Goal: Task Accomplishment & Management: Use online tool/utility

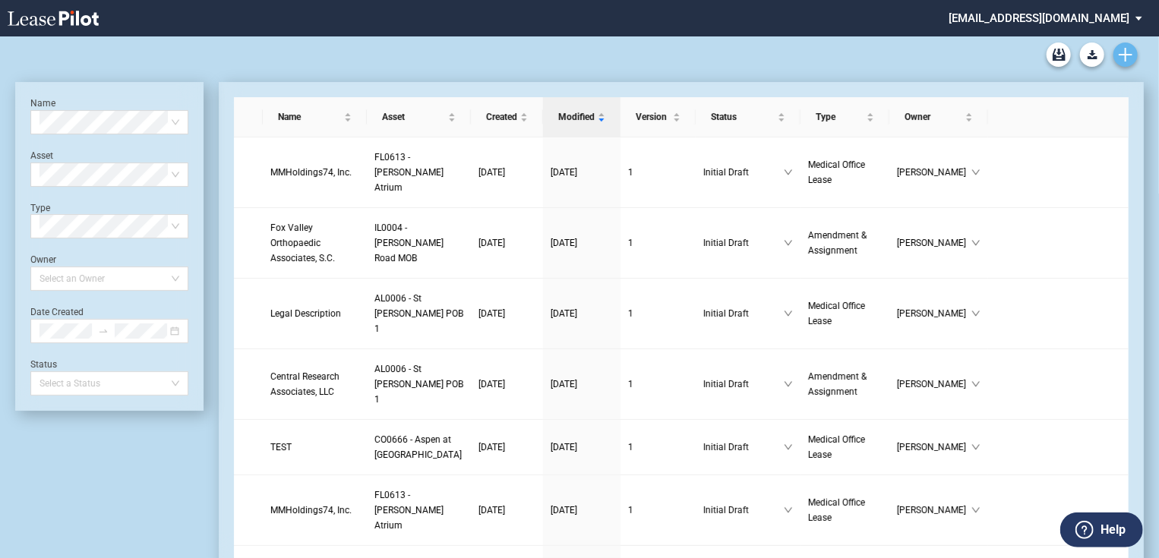
click at [1121, 55] on use "Create new document" at bounding box center [1125, 55] width 14 height 14
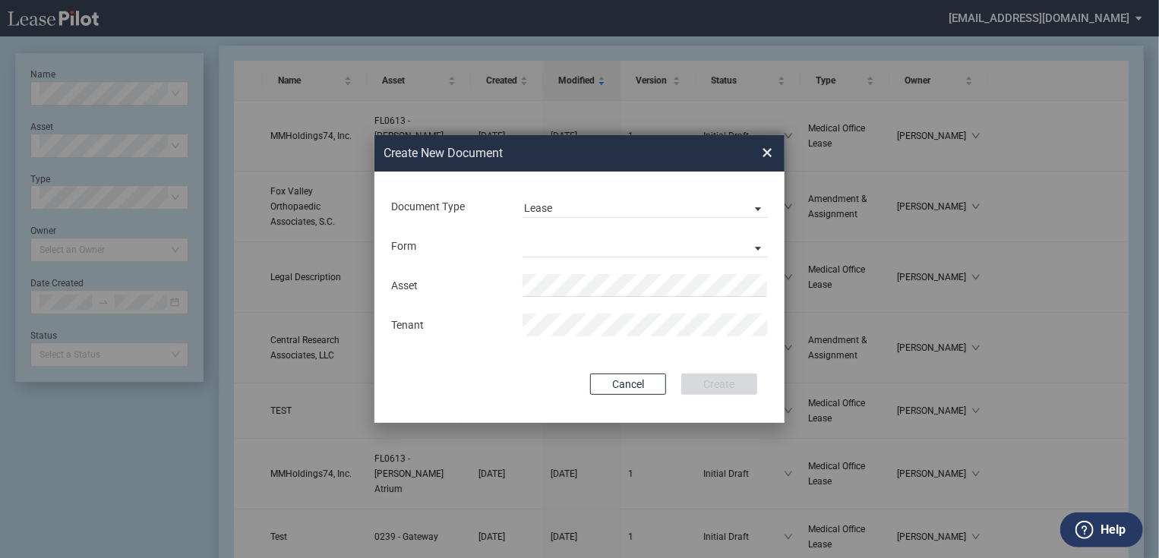
click at [588, 227] on div "Form Medical Office Lease Scottsdale Lease Louisville Lease 1370 Medical Place …" at bounding box center [579, 245] width 380 height 39
click at [574, 248] on md-select "Medical Office Lease Scottsdale Lease Louisville Lease 1370 Medical Place Lease…" at bounding box center [644, 246] width 245 height 23
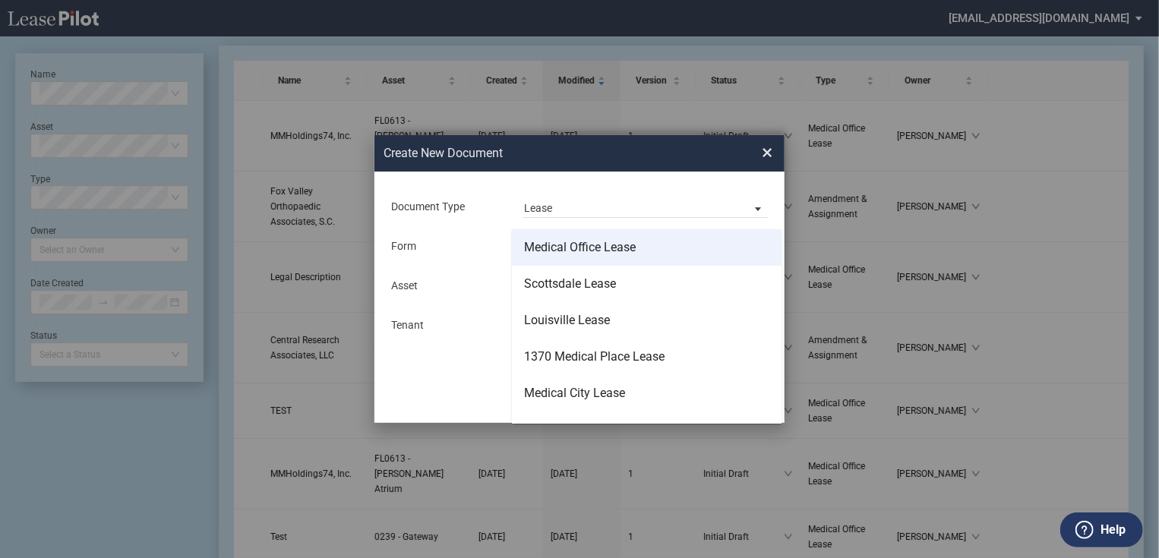
click at [582, 263] on md-option "Medical Office Lease" at bounding box center [647, 247] width 270 height 36
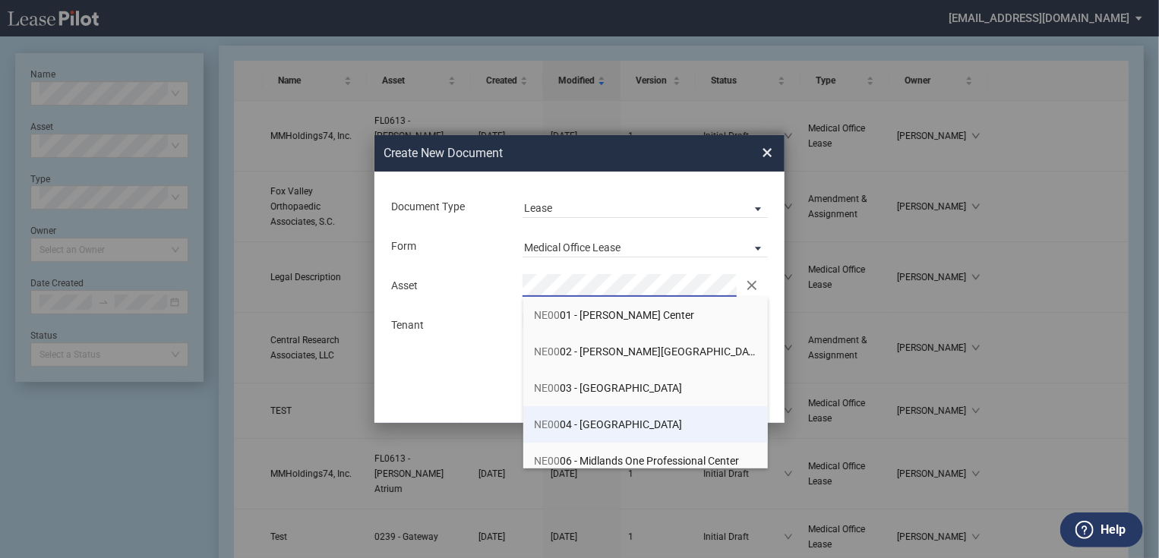
click at [601, 421] on span "NE00 04 - Lakeside Two Professional Center" at bounding box center [608, 424] width 148 height 12
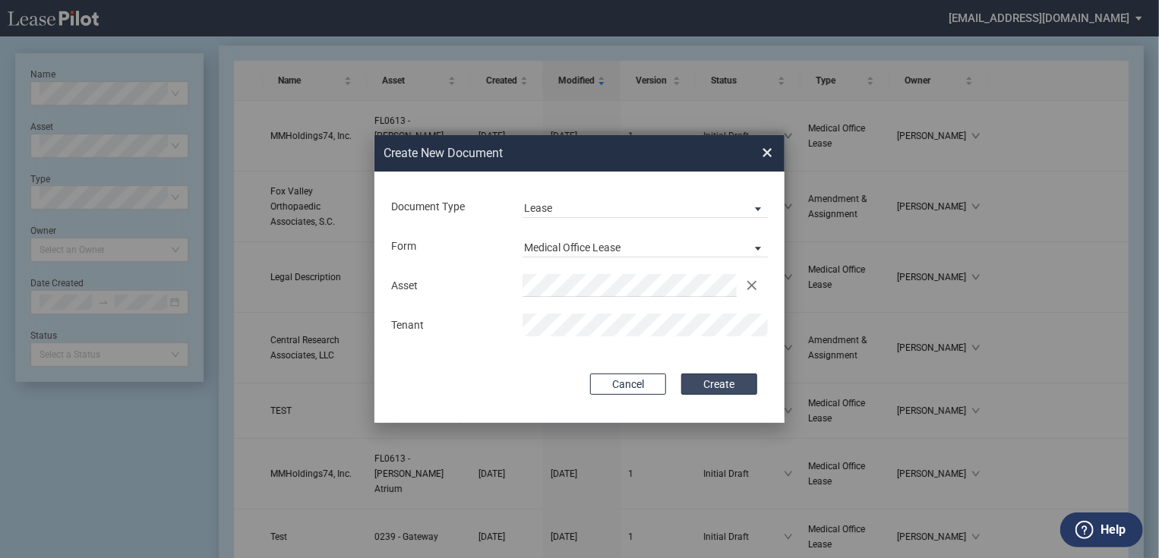
click at [728, 386] on button "Create" at bounding box center [719, 384] width 76 height 21
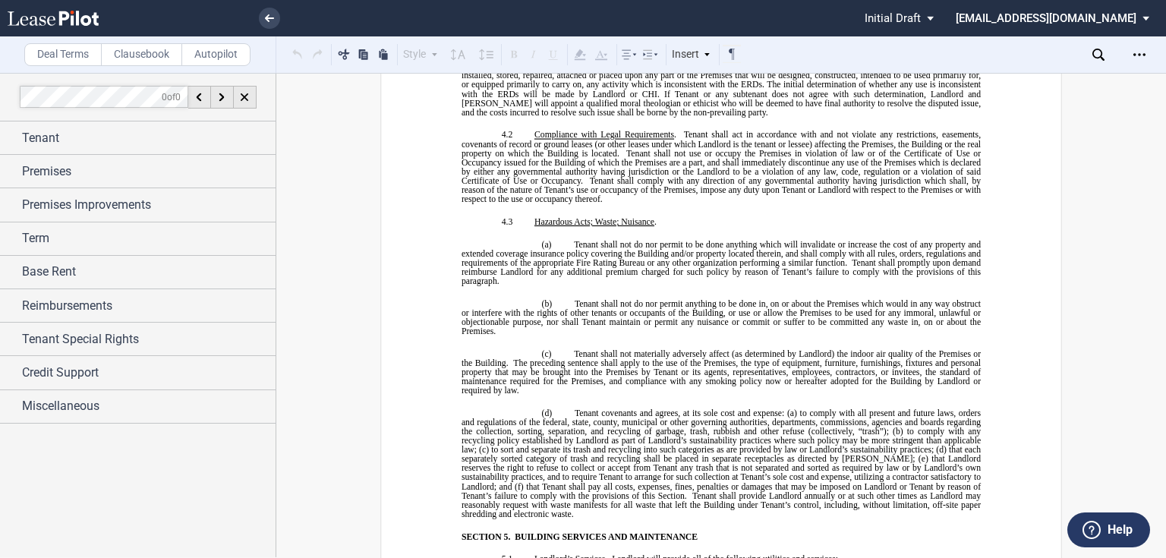
scroll to position [3826, 0]
